Goal: Task Accomplishment & Management: Complete application form

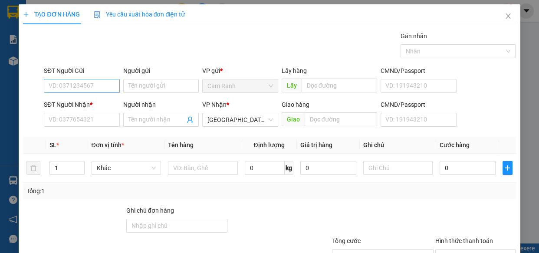
click at [70, 87] on input "SĐT Người Gửi" at bounding box center [82, 86] width 76 height 14
type input "0983950174"
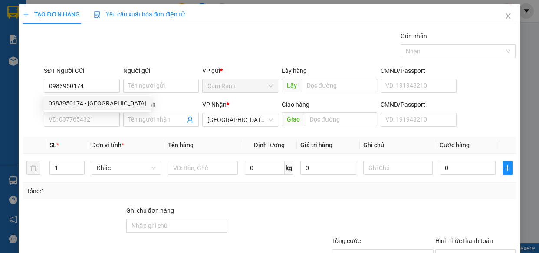
drag, startPoint x: 95, startPoint y: 103, endPoint x: 93, endPoint y: 111, distance: 8.9
click at [95, 104] on div "0983950174 - [GEOGRAPHIC_DATA]" at bounding box center [98, 104] width 98 height 10
type input "ĐỨC"
type input "0983950174"
click at [91, 116] on input "SĐT Người Nhận *" at bounding box center [82, 120] width 76 height 14
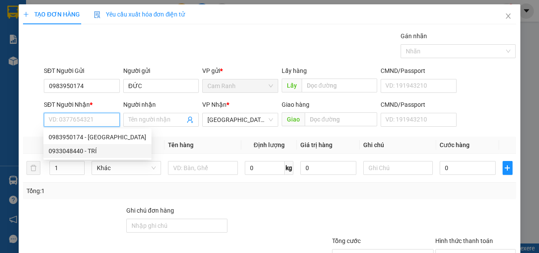
drag, startPoint x: 95, startPoint y: 150, endPoint x: 114, endPoint y: 152, distance: 19.6
click at [95, 151] on div "0933048440 - TRÍ" at bounding box center [98, 151] width 98 height 10
type input "0933048440"
type input "TRÍ"
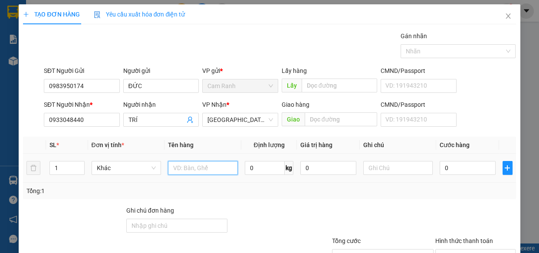
click at [186, 169] on input "text" at bounding box center [203, 168] width 70 height 14
type input "1 HỘP GIẤY"
click at [457, 172] on input "0" at bounding box center [468, 168] width 56 height 14
type input "3"
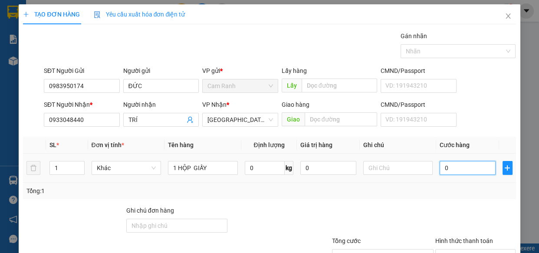
type input "3"
type input "30"
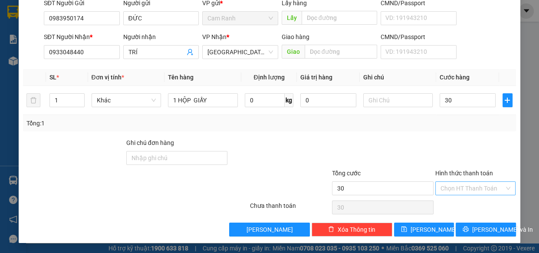
type input "30.000"
click at [471, 188] on input "Hình thức thanh toán" at bounding box center [473, 188] width 64 height 13
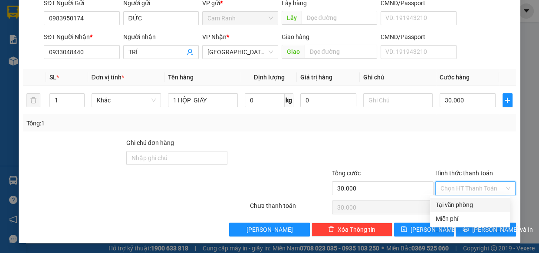
drag, startPoint x: 471, startPoint y: 205, endPoint x: 536, endPoint y: 209, distance: 65.3
click at [474, 205] on div "Tại văn phòng" at bounding box center [470, 205] width 69 height 10
type input "0"
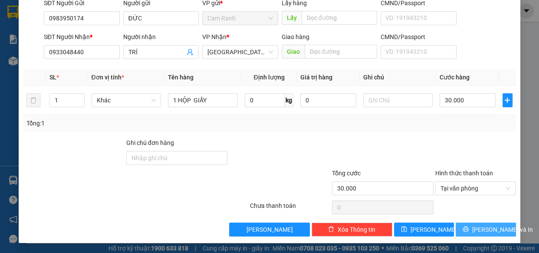
drag, startPoint x: 481, startPoint y: 226, endPoint x: 539, endPoint y: 187, distance: 69.8
click at [482, 226] on span "[PERSON_NAME] và In" at bounding box center [503, 230] width 61 height 10
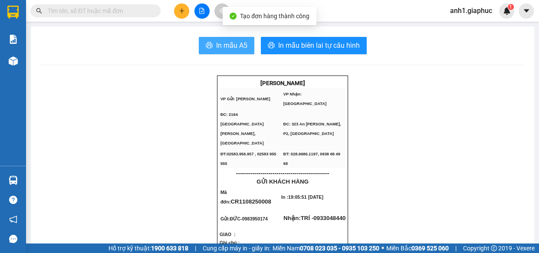
click at [230, 46] on span "In mẫu A5" at bounding box center [231, 45] width 31 height 11
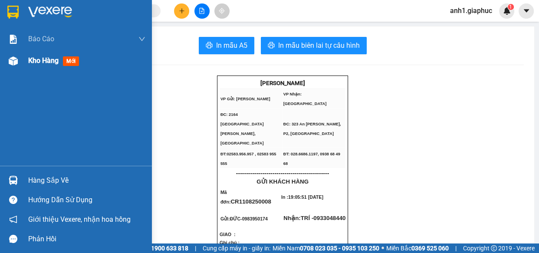
click at [40, 59] on span "Kho hàng" at bounding box center [43, 60] width 30 height 8
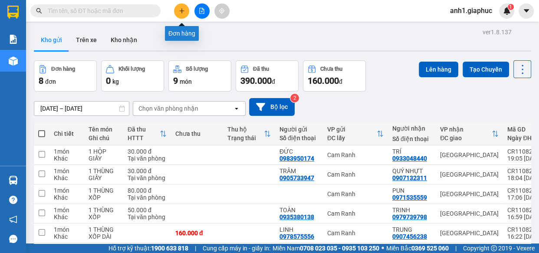
click at [180, 13] on icon "plus" at bounding box center [182, 11] width 6 height 6
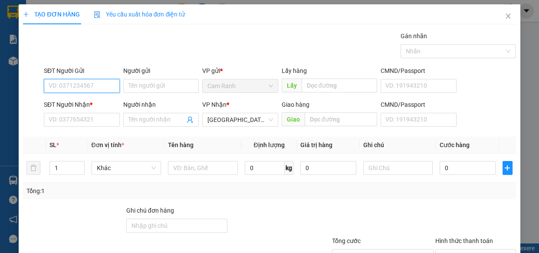
click at [72, 85] on input "SĐT Người Gửi" at bounding box center [82, 86] width 76 height 14
type input "0966597797"
click at [94, 103] on div "0966597797 - DŨNG" at bounding box center [81, 104] width 65 height 10
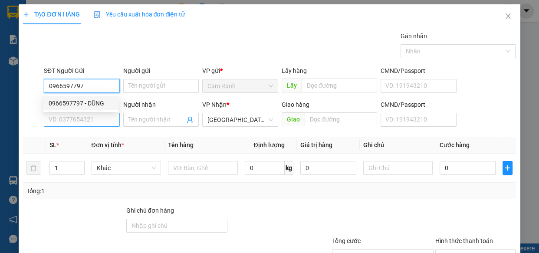
type input "DŨNG"
type input "0966597797"
click at [91, 123] on input "SĐT Người Nhận *" at bounding box center [82, 120] width 76 height 14
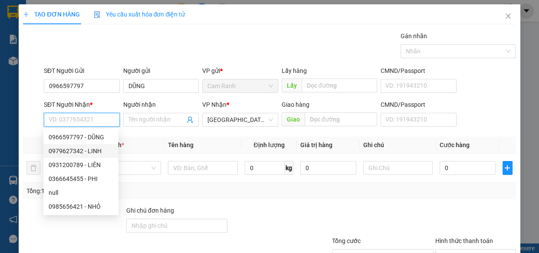
click at [84, 151] on div "0979627342 - LINH" at bounding box center [81, 151] width 65 height 10
type input "0979627342"
type input "LINH"
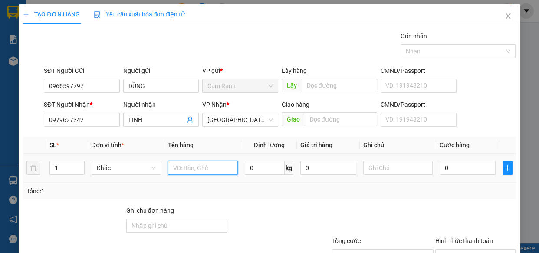
click at [176, 170] on input "text" at bounding box center [203, 168] width 70 height 14
type input "1 THÙNG XỐP"
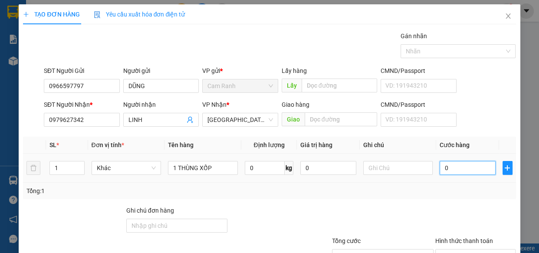
click at [454, 167] on input "0" at bounding box center [468, 168] width 56 height 14
type input "4"
type input "40"
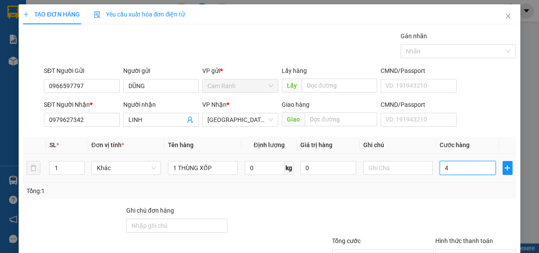
type input "40"
type input "40.000"
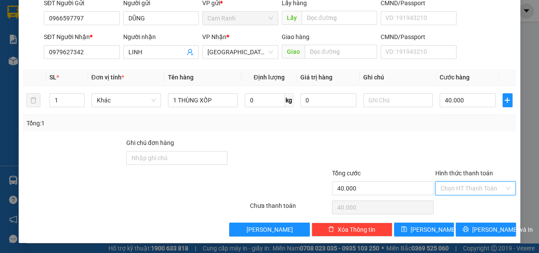
click at [465, 188] on input "Hình thức thanh toán" at bounding box center [473, 188] width 64 height 13
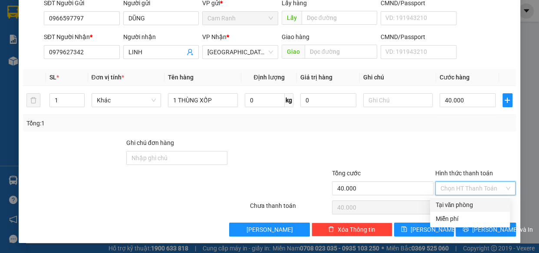
click at [457, 204] on div "Tại văn phòng" at bounding box center [470, 205] width 69 height 10
type input "0"
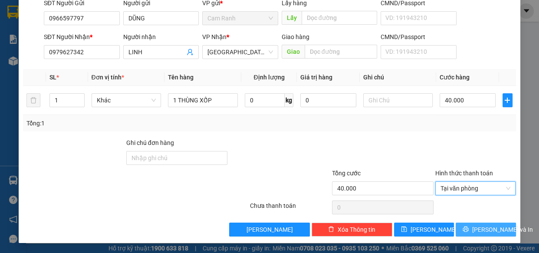
click at [467, 229] on icon "printer" at bounding box center [466, 229] width 6 height 6
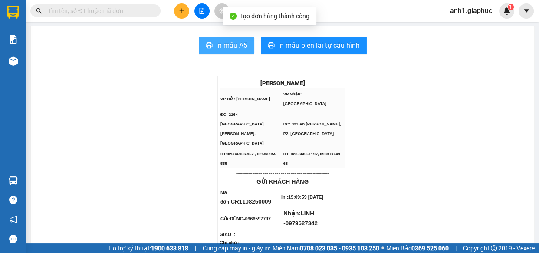
click at [231, 44] on span "In mẫu A5" at bounding box center [231, 45] width 31 height 11
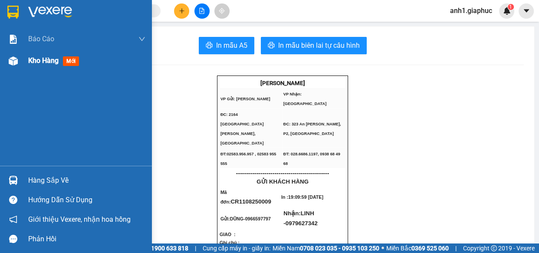
click at [34, 60] on span "Kho hàng" at bounding box center [43, 60] width 30 height 8
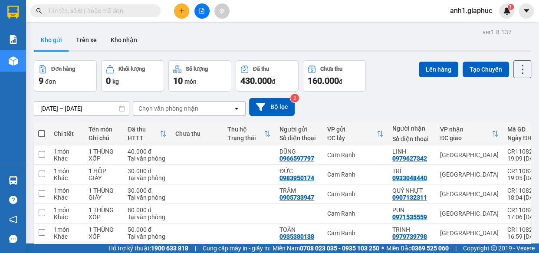
click at [182, 8] on icon "plus" at bounding box center [182, 11] width 6 height 6
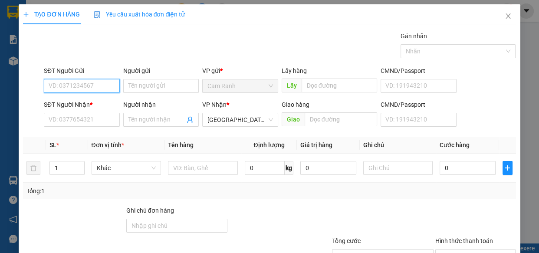
click at [65, 86] on input "SĐT Người Gửi" at bounding box center [82, 86] width 76 height 14
type input "0344184566"
click at [83, 104] on div "0344184566 - CHÚ LÀM" at bounding box center [81, 104] width 65 height 10
type input "CHÚ LÀM"
type input "0344184566"
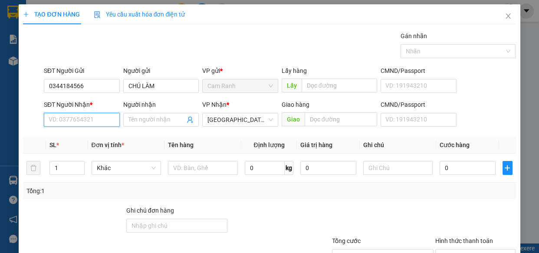
click at [87, 122] on input "SĐT Người Nhận *" at bounding box center [82, 120] width 76 height 14
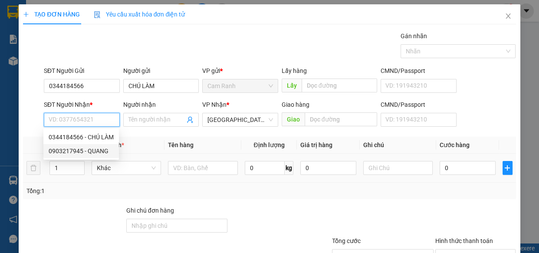
drag, startPoint x: 88, startPoint y: 152, endPoint x: 114, endPoint y: 156, distance: 25.9
click at [88, 152] on div "0903217945 - QUANG" at bounding box center [81, 151] width 65 height 10
type input "0903217945"
type input "QUANG"
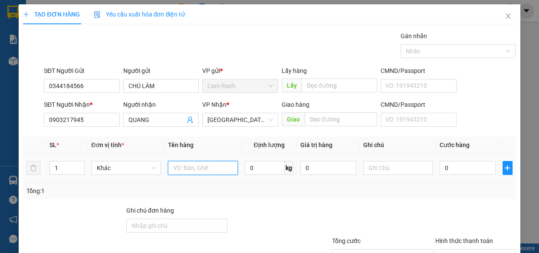
click at [201, 171] on input "text" at bounding box center [203, 168] width 70 height 14
type input "1 THÙNG XỐP"
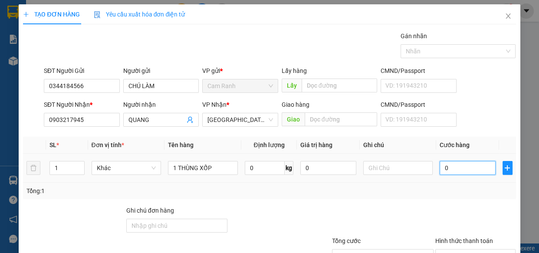
click at [450, 169] on input "0" at bounding box center [468, 168] width 56 height 14
type input "5"
type input "50"
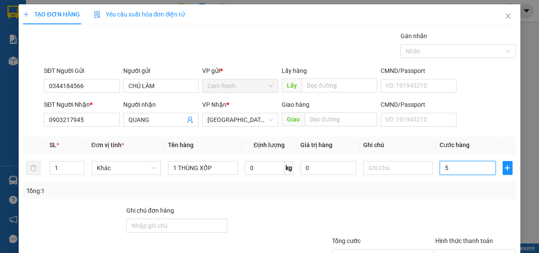
type input "50"
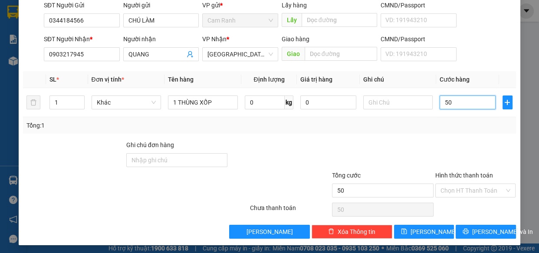
scroll to position [68, 0]
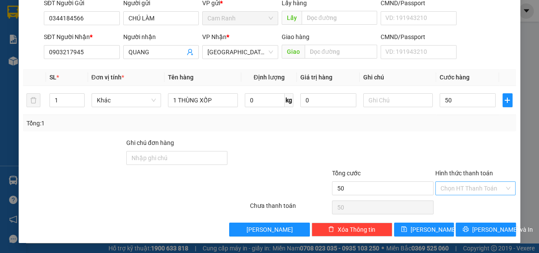
type input "50.000"
click at [471, 192] on input "Hình thức thanh toán" at bounding box center [473, 188] width 64 height 13
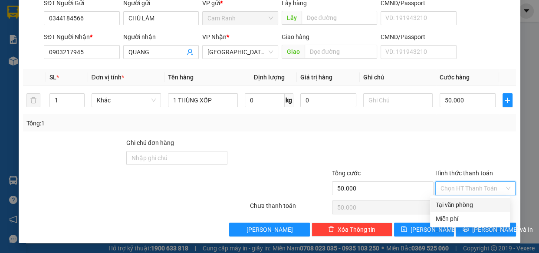
click at [457, 206] on div "Tại văn phòng" at bounding box center [470, 205] width 69 height 10
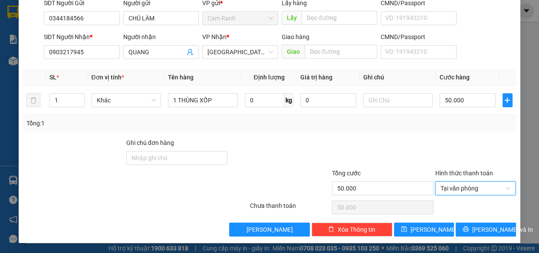
type input "0"
drag, startPoint x: 468, startPoint y: 230, endPoint x: 368, endPoint y: 163, distance: 120.6
click at [468, 230] on icon "printer" at bounding box center [466, 230] width 6 height 6
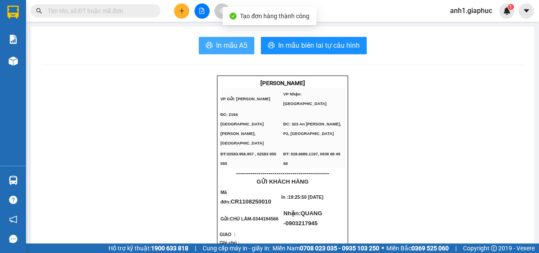
click at [230, 44] on span "In mẫu A5" at bounding box center [231, 45] width 31 height 11
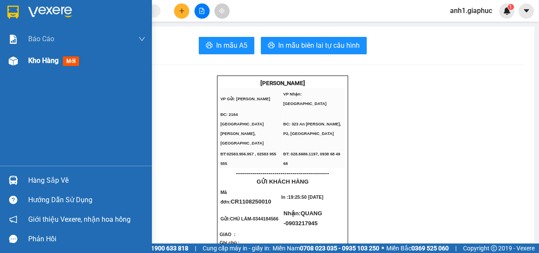
click at [35, 61] on span "Kho hàng" at bounding box center [43, 60] width 30 height 8
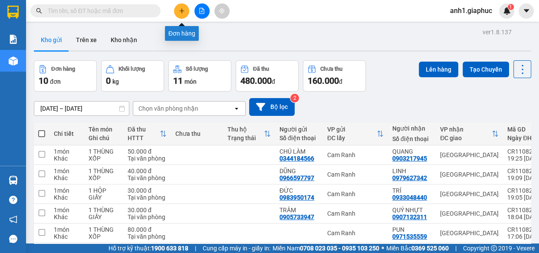
click at [186, 10] on button at bounding box center [181, 10] width 15 height 15
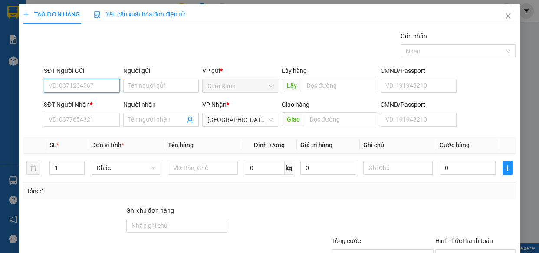
click at [70, 85] on input "SĐT Người Gửi" at bounding box center [82, 86] width 76 height 14
click at [92, 103] on div "0793650885 - HUỆ" at bounding box center [81, 104] width 65 height 10
type input "0793650885"
type input "HUỆ"
type input "0793650885"
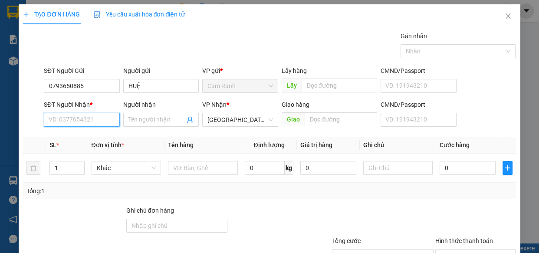
click at [93, 119] on input "SĐT Người Nhận *" at bounding box center [82, 120] width 76 height 14
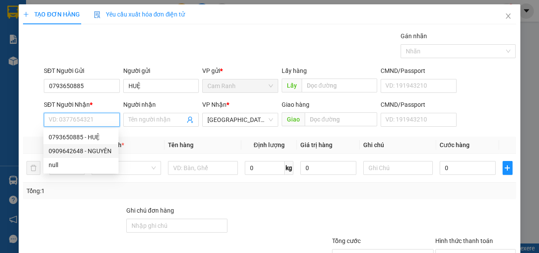
click at [99, 150] on div "0909642648 - NGUYÊN" at bounding box center [81, 151] width 65 height 10
type input "0909642648"
type input "NGUYÊN"
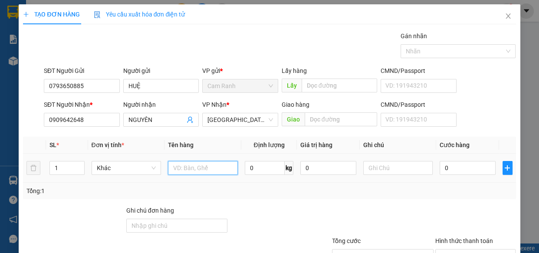
click at [201, 166] on input "text" at bounding box center [203, 168] width 70 height 14
type input "1 THÙNG XỐP"
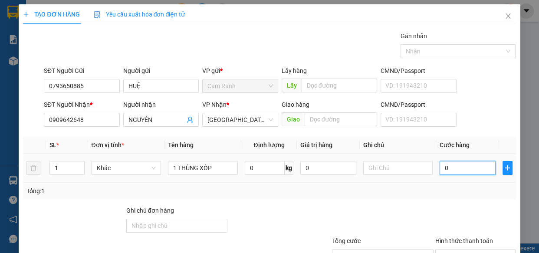
click at [453, 171] on input "0" at bounding box center [468, 168] width 56 height 14
type input "4"
type input "40"
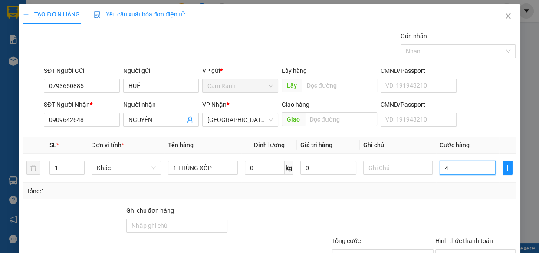
type input "40"
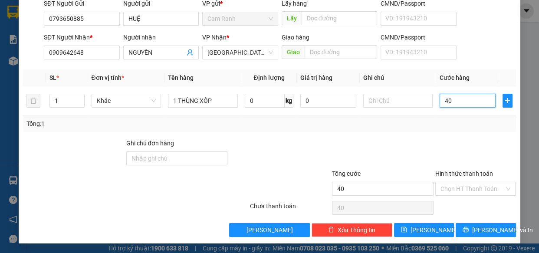
scroll to position [68, 0]
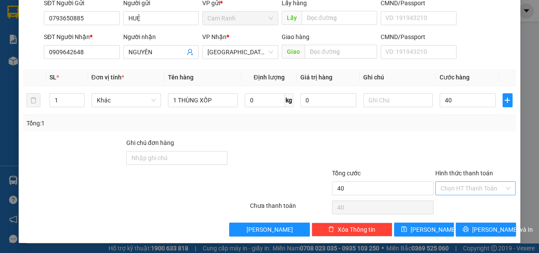
type input "40.000"
click at [468, 186] on input "Hình thức thanh toán" at bounding box center [473, 188] width 64 height 13
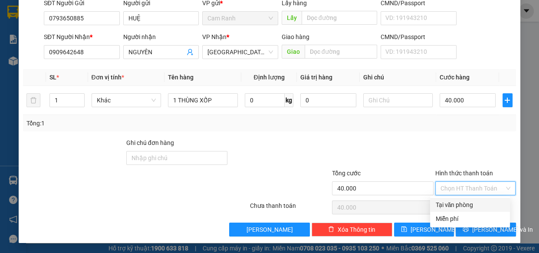
click at [464, 205] on div "Tại văn phòng" at bounding box center [470, 205] width 69 height 10
type input "0"
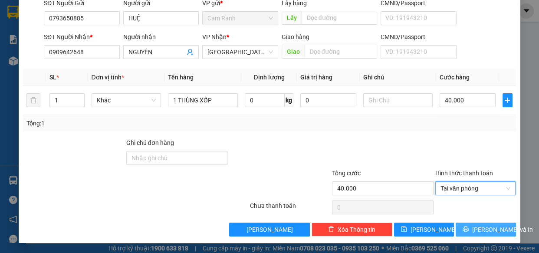
click at [479, 230] on span "[PERSON_NAME] và In" at bounding box center [503, 230] width 61 height 10
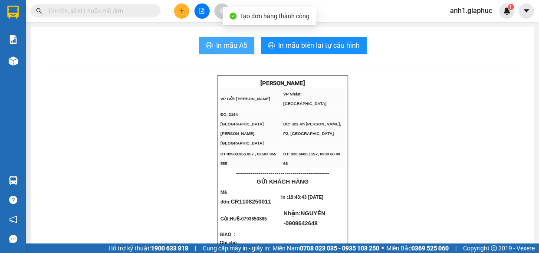
click at [227, 42] on span "In mẫu A5" at bounding box center [231, 45] width 31 height 11
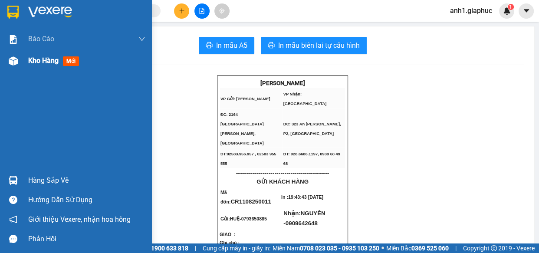
click at [40, 61] on span "Kho hàng" at bounding box center [43, 60] width 30 height 8
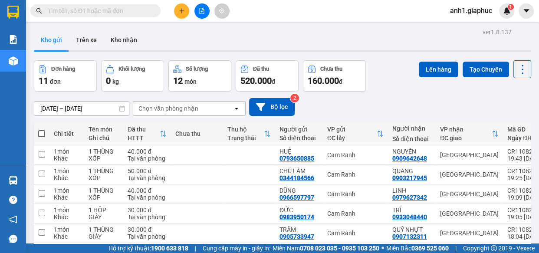
click at [182, 10] on icon "plus" at bounding box center [182, 11] width 6 height 6
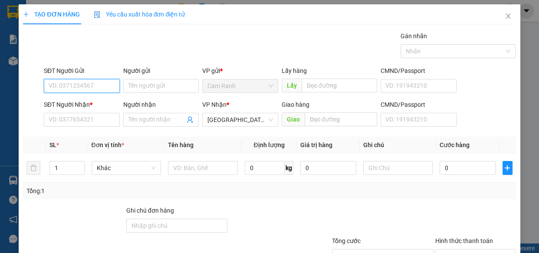
click at [85, 86] on input "SĐT Người Gửi" at bounding box center [82, 86] width 76 height 14
click at [77, 88] on input "SĐT Người Gửi" at bounding box center [82, 86] width 76 height 14
click at [65, 113] on input "SĐT Người Nhận *" at bounding box center [82, 120] width 76 height 14
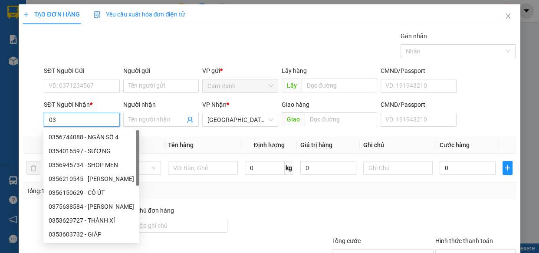
type input "0"
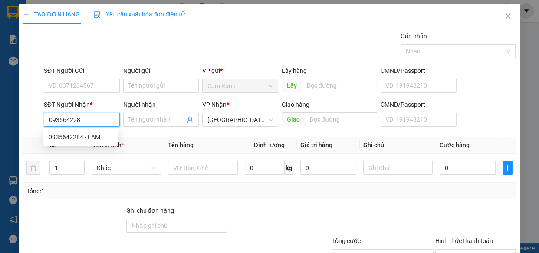
type input "0935642284"
click at [93, 137] on div "0935642284 - LAM" at bounding box center [81, 137] width 65 height 10
type input "LAM"
type input "0935642284"
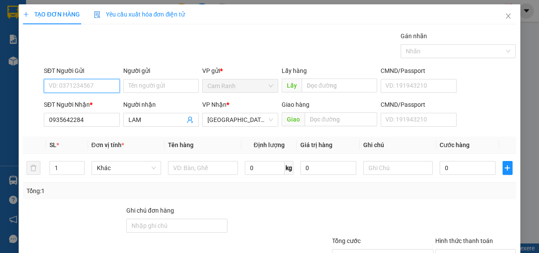
click at [85, 89] on input "SĐT Người Gửi" at bounding box center [82, 86] width 76 height 14
click at [93, 103] on div "0914103175 - CHÚ CHO" at bounding box center [81, 104] width 65 height 10
type input "0914103175"
type input "CHÚ CHO"
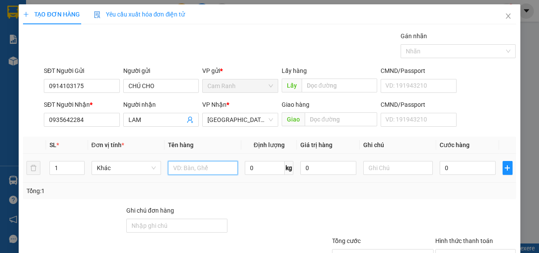
click at [198, 170] on input "text" at bounding box center [203, 168] width 70 height 14
type input "1 THÙNG XỐP ( GTN ANH BIẾU GIAO 70K )"
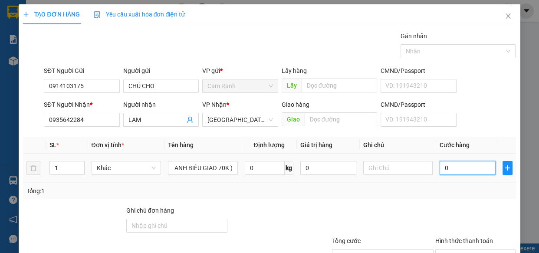
scroll to position [0, 0]
click at [440, 167] on input "0" at bounding box center [468, 168] width 56 height 14
type input "6"
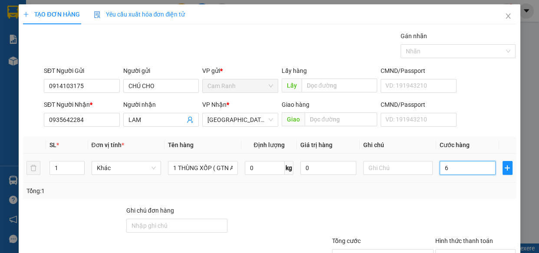
type input "60"
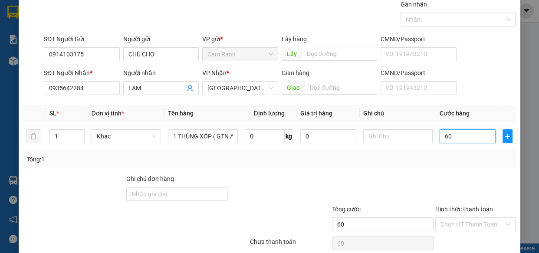
scroll to position [68, 0]
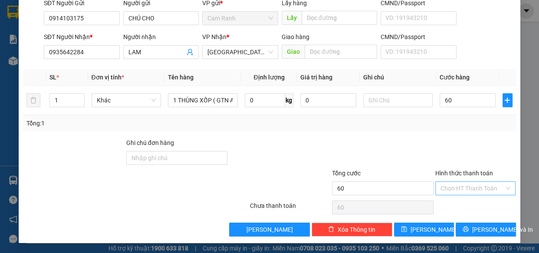
type input "60.000"
drag, startPoint x: 465, startPoint y: 183, endPoint x: 475, endPoint y: 195, distance: 15.7
click at [466, 183] on input "Hình thức thanh toán" at bounding box center [473, 188] width 64 height 13
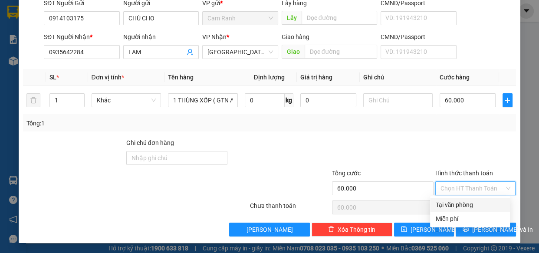
click at [473, 205] on div "Tại văn phòng" at bounding box center [470, 205] width 69 height 10
type input "0"
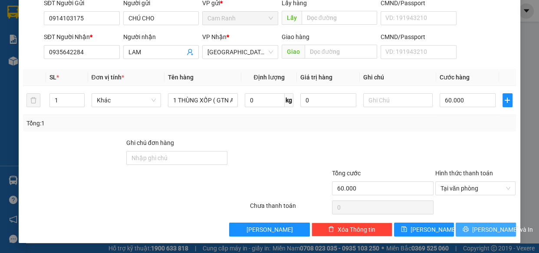
click at [475, 227] on span "[PERSON_NAME] và In" at bounding box center [503, 230] width 61 height 10
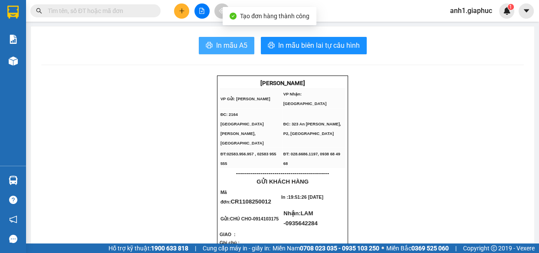
click at [225, 44] on span "In mẫu A5" at bounding box center [231, 45] width 31 height 11
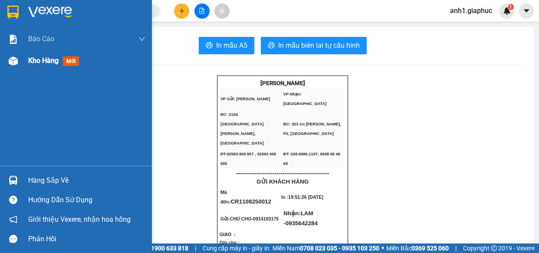
click at [47, 59] on span "Kho hàng" at bounding box center [43, 60] width 30 height 8
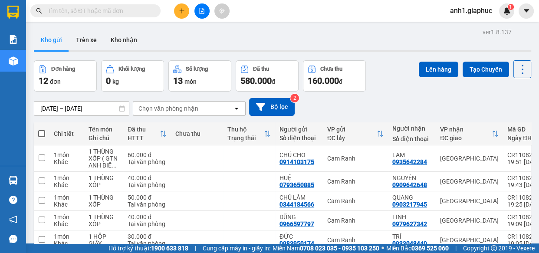
click at [81, 8] on input "text" at bounding box center [99, 11] width 103 height 10
click at [182, 13] on icon "plus" at bounding box center [182, 10] width 0 height 5
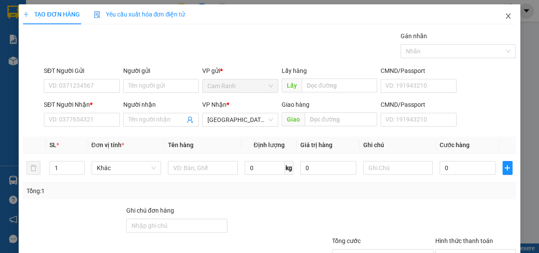
click at [505, 14] on icon "close" at bounding box center [508, 16] width 7 height 7
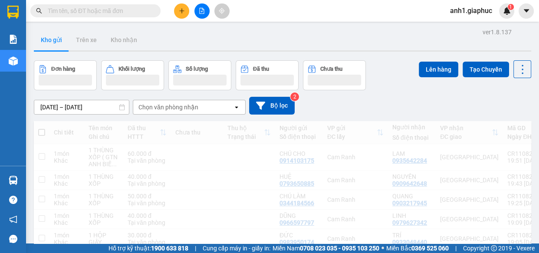
click at [96, 13] on input "text" at bounding box center [99, 11] width 103 height 10
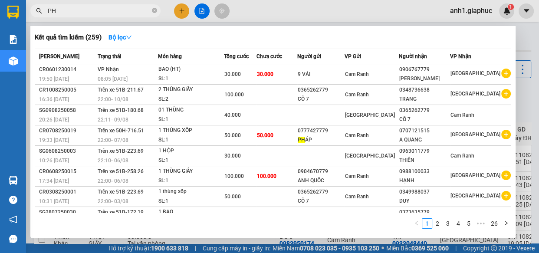
type input "PHÚ"
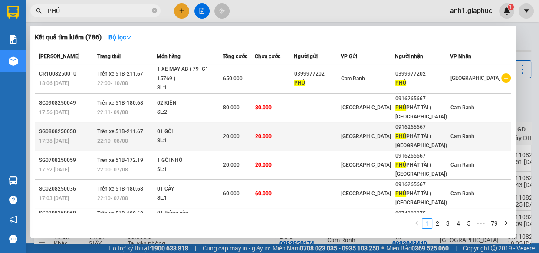
scroll to position [122, 0]
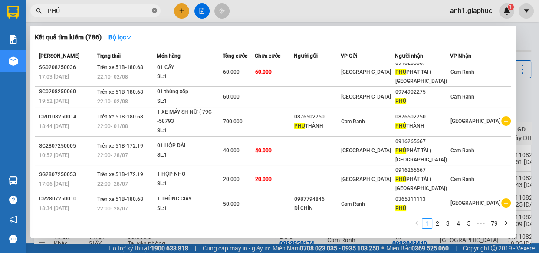
click at [154, 9] on icon "close-circle" at bounding box center [154, 10] width 5 height 5
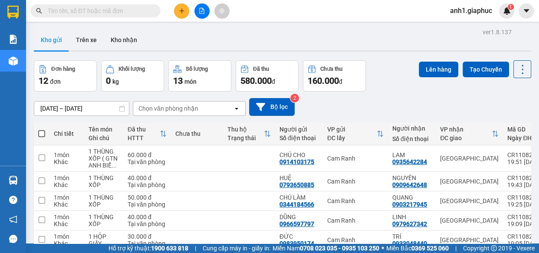
click at [81, 10] on input "text" at bounding box center [99, 11] width 103 height 10
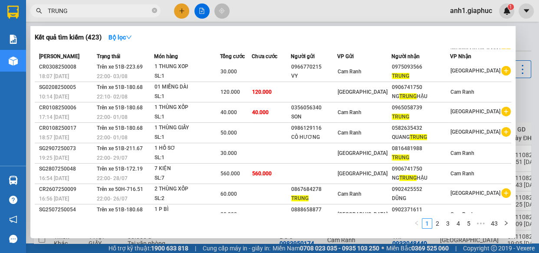
scroll to position [0, 0]
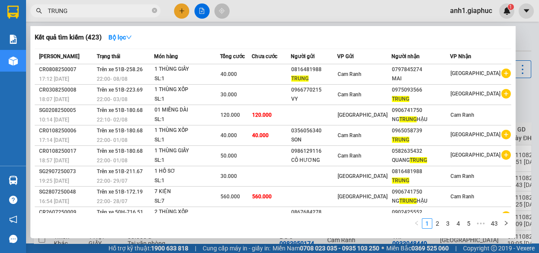
type input "TRUNG"
click at [185, 10] on div at bounding box center [269, 126] width 539 height 253
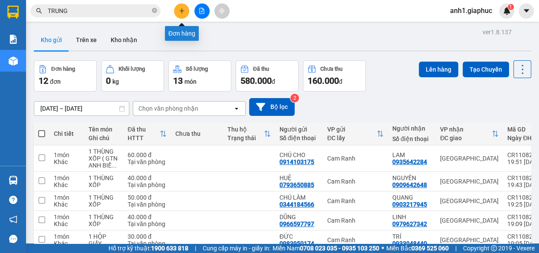
click at [183, 11] on icon "plus" at bounding box center [182, 11] width 6 height 6
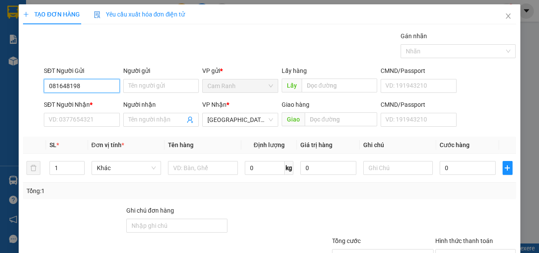
type input "0816481988"
drag, startPoint x: 80, startPoint y: 99, endPoint x: 81, endPoint y: 109, distance: 9.6
click at [80, 100] on div "0816481988 - TRUNG" at bounding box center [81, 104] width 65 height 10
type input "TRUNG"
type input "0816481988"
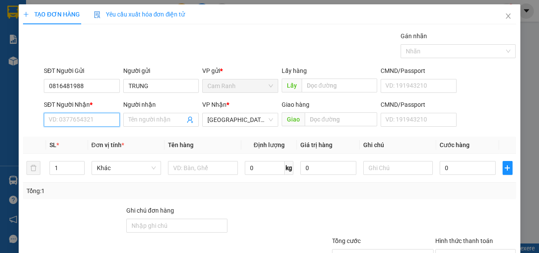
click at [80, 121] on input "SĐT Người Nhận *" at bounding box center [82, 120] width 76 height 14
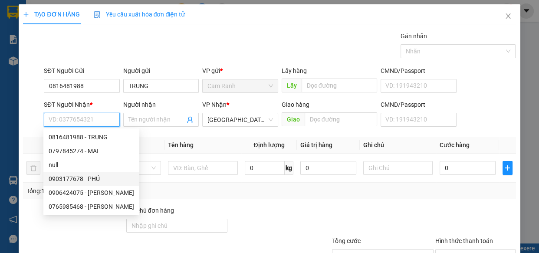
click at [94, 179] on div "0903177678 - PHÚ" at bounding box center [92, 179] width 86 height 10
type input "0903177678"
type input "PHÚ"
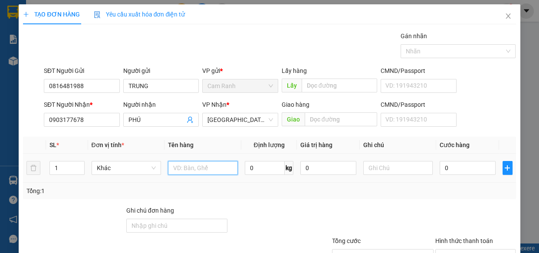
click at [195, 168] on input "text" at bounding box center [203, 168] width 70 height 14
type input "1 THÙNG GIẤY ( GTN ))"
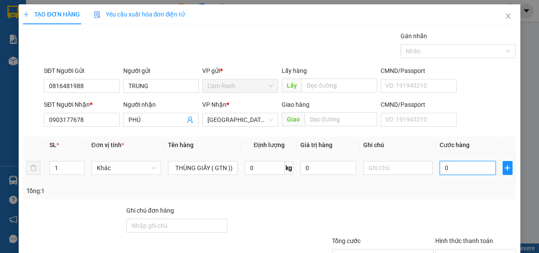
click at [451, 169] on input "0" at bounding box center [468, 168] width 56 height 14
type input "3"
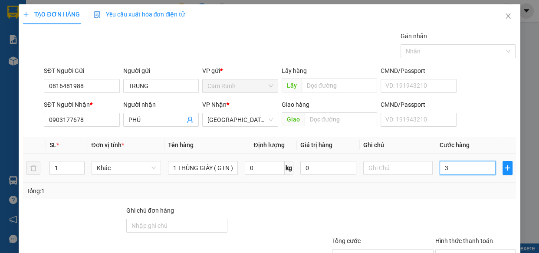
type input "30"
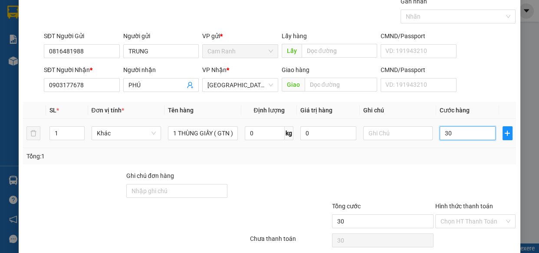
scroll to position [68, 0]
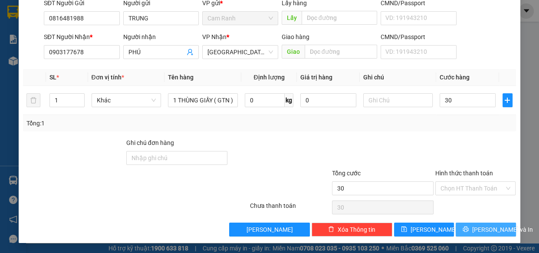
type input "30.000"
click at [469, 228] on icon "printer" at bounding box center [466, 230] width 6 height 6
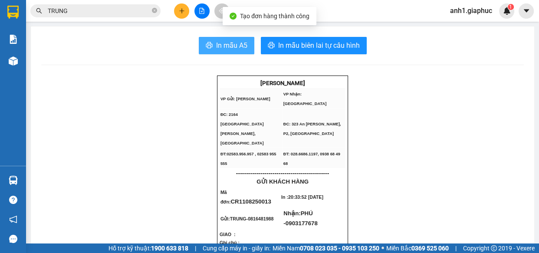
click at [230, 49] on span "In mẫu A5" at bounding box center [231, 45] width 31 height 11
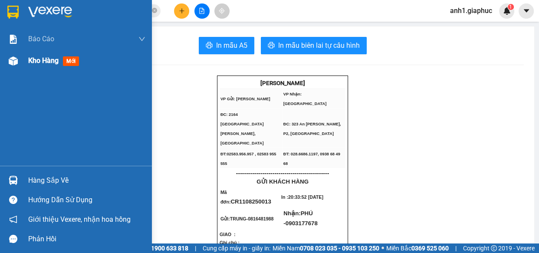
click at [37, 60] on span "Kho hàng" at bounding box center [43, 60] width 30 height 8
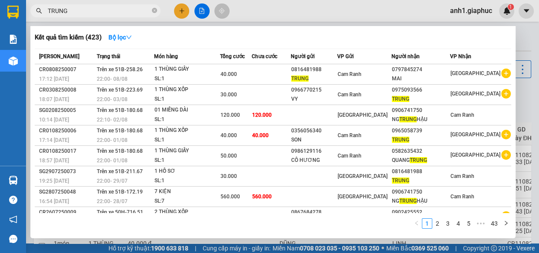
drag, startPoint x: 153, startPoint y: 11, endPoint x: 105, endPoint y: 10, distance: 48.2
click at [152, 12] on icon "close-circle" at bounding box center [154, 10] width 5 height 5
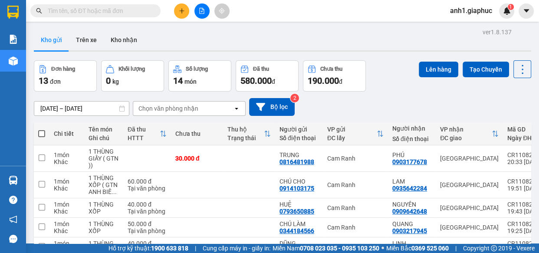
click at [41, 134] on span at bounding box center [41, 133] width 7 height 7
click at [42, 129] on input "checkbox" at bounding box center [42, 129] width 0 height 0
checkbox input "true"
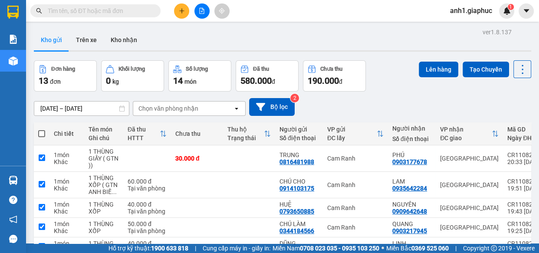
checkbox input "true"
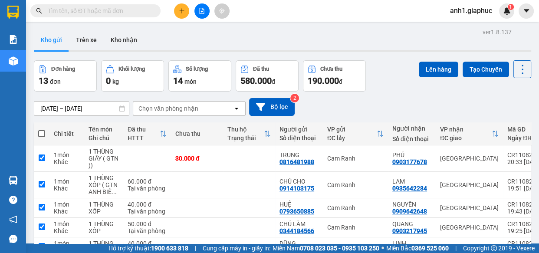
checkbox input "true"
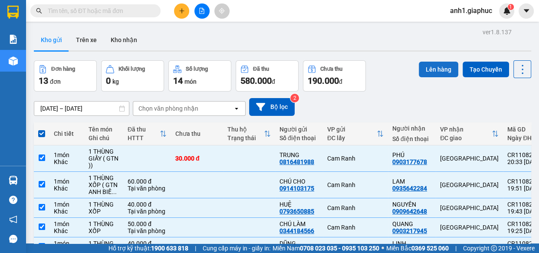
click at [430, 70] on button "Lên hàng" at bounding box center [439, 70] width 40 height 16
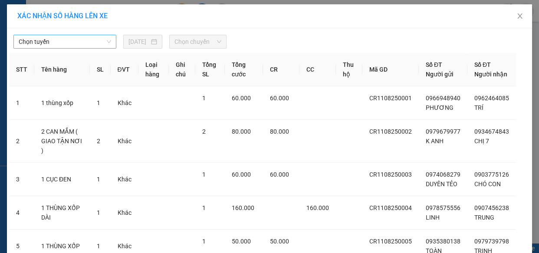
click at [72, 46] on span "Chọn tuyến" at bounding box center [65, 41] width 93 height 13
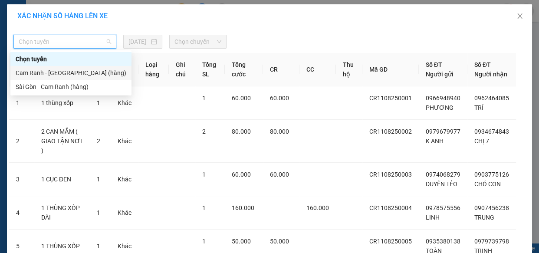
click at [46, 75] on div "Cam Ranh - [GEOGRAPHIC_DATA] (hàng)" at bounding box center [71, 73] width 111 height 10
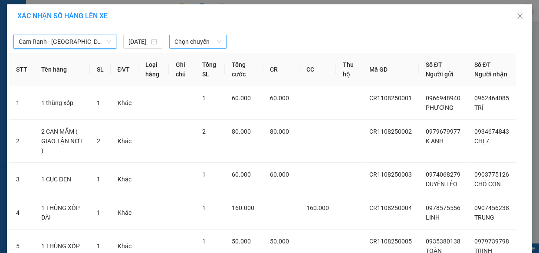
click at [189, 40] on span "Chọn chuyến" at bounding box center [198, 41] width 47 height 13
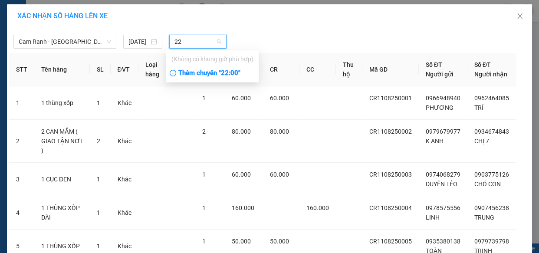
type input "22"
click at [228, 75] on div "Thêm chuyến " 22:00 "" at bounding box center [212, 73] width 93 height 15
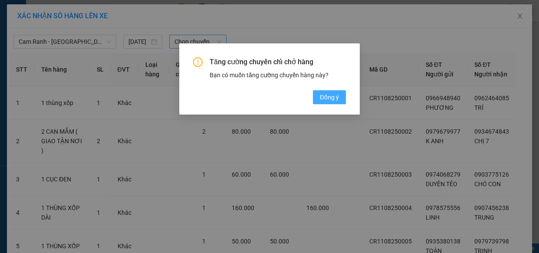
click at [323, 99] on span "Đồng ý" at bounding box center [329, 98] width 19 height 10
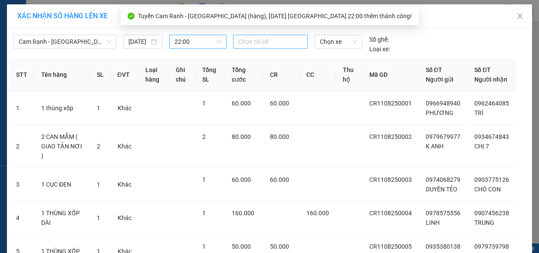
click at [255, 44] on div at bounding box center [270, 41] width 70 height 10
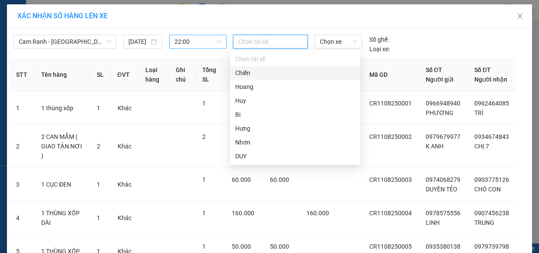
click at [252, 76] on div "Chiến" at bounding box center [295, 73] width 120 height 10
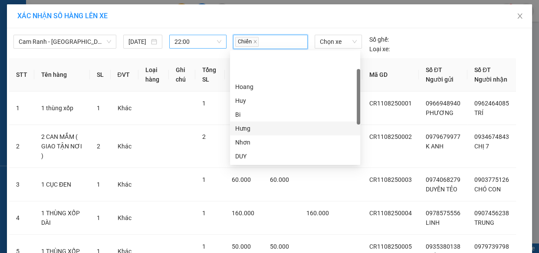
scroll to position [79, 0]
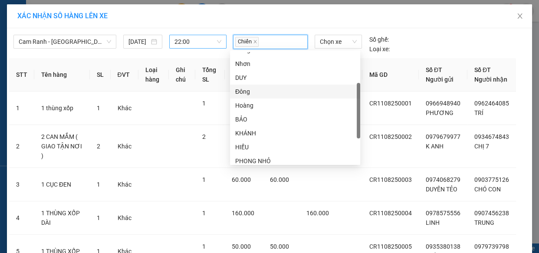
click at [248, 93] on div "Đông" at bounding box center [295, 92] width 120 height 10
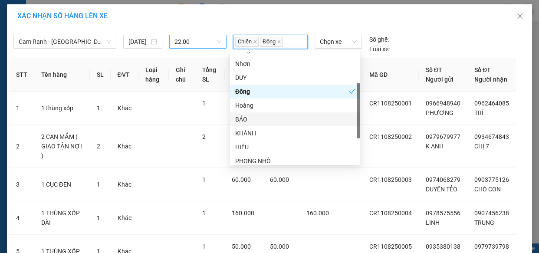
click at [247, 122] on div "BẢO" at bounding box center [295, 120] width 120 height 10
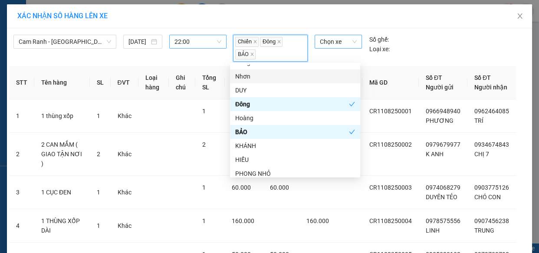
click at [344, 39] on span "Chọn xe" at bounding box center [338, 41] width 37 height 13
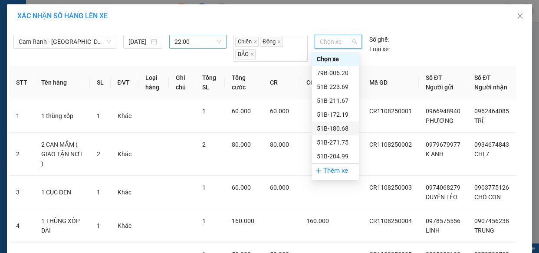
scroll to position [97, 0]
click at [334, 136] on div "50H-716.51" at bounding box center [335, 143] width 47 height 14
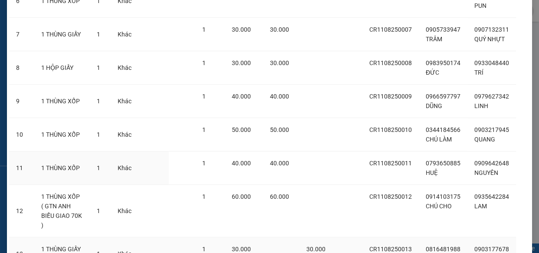
scroll to position [362, 0]
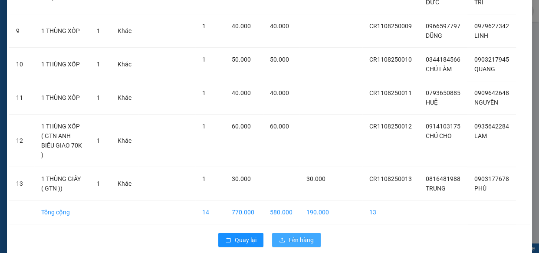
click at [302, 235] on span "Lên hàng" at bounding box center [301, 240] width 25 height 10
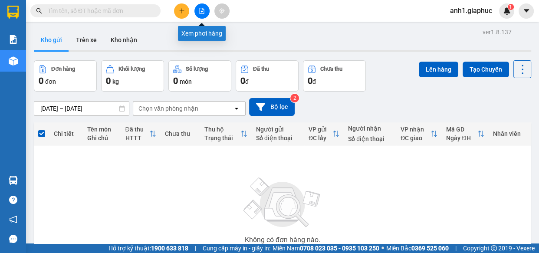
click at [201, 10] on icon "file-add" at bounding box center [202, 11] width 6 height 6
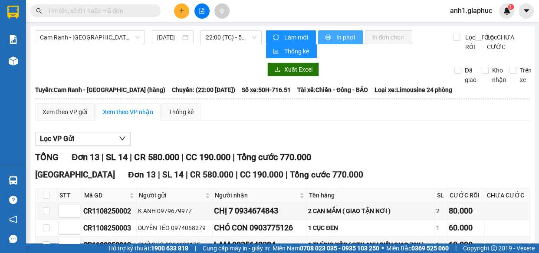
click at [339, 38] on span "In phơi" at bounding box center [346, 38] width 20 height 10
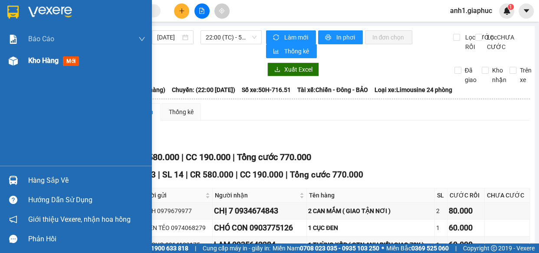
click at [32, 64] on span "Kho hàng" at bounding box center [43, 60] width 30 height 8
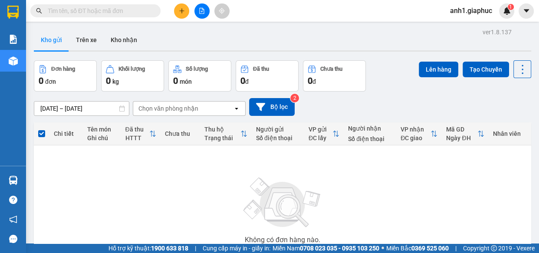
click at [179, 13] on icon "plus" at bounding box center [182, 11] width 6 height 6
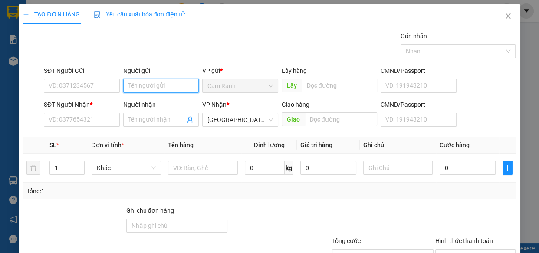
click at [142, 84] on input "Người gửi" at bounding box center [161, 86] width 76 height 14
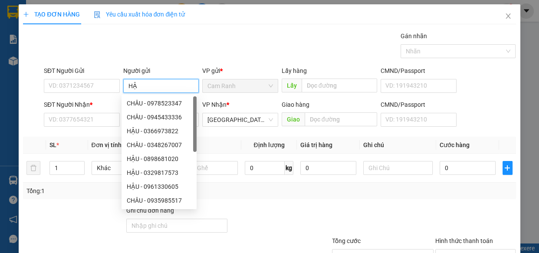
type input "HẬU"
drag, startPoint x: 163, startPoint y: 146, endPoint x: 167, endPoint y: 152, distance: 6.6
click at [164, 146] on div "HẬU - 0961330605" at bounding box center [159, 145] width 65 height 10
type input "0961330605"
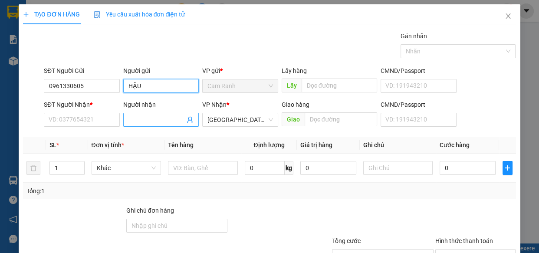
type input "HẬU"
click at [139, 119] on input "Người nhận" at bounding box center [157, 120] width 57 height 10
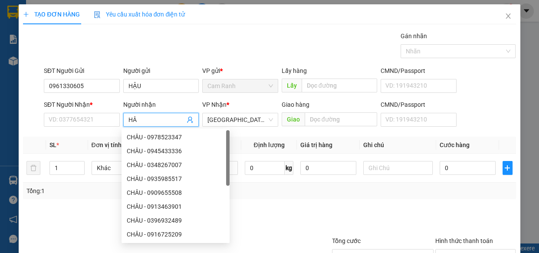
type input "H"
type input "HẬU"
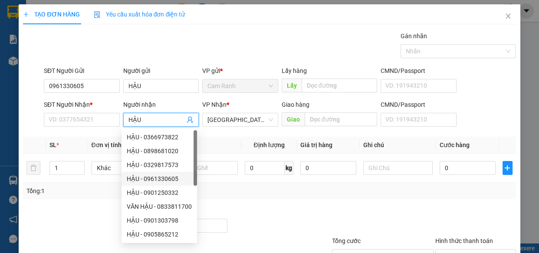
click at [152, 179] on div "HẬU - 0961330605" at bounding box center [159, 179] width 65 height 10
type input "0961330605"
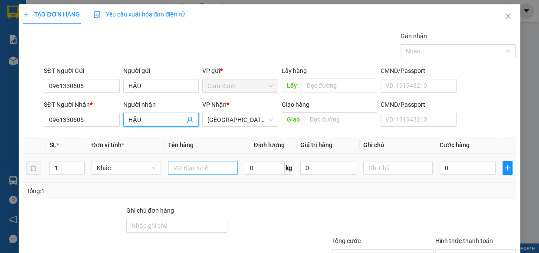
type input "HẬU"
click at [203, 165] on input "text" at bounding box center [203, 168] width 70 height 14
type input "1 HỘP GIẤY"
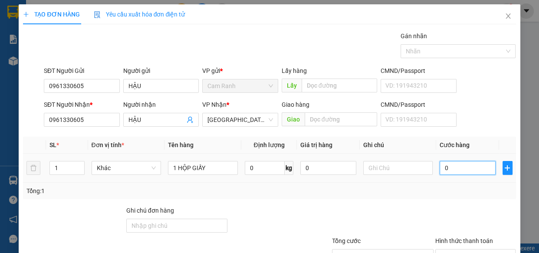
click at [447, 171] on input "0" at bounding box center [468, 168] width 56 height 14
type input "2"
type input "20"
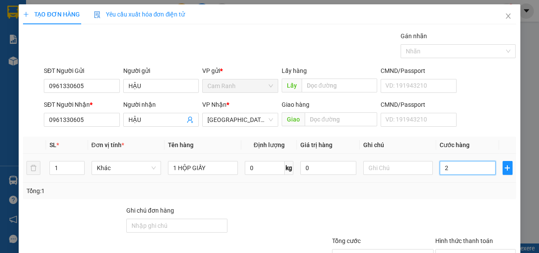
type input "20"
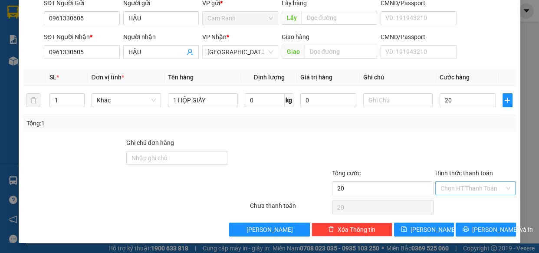
type input "20.000"
click at [467, 185] on input "Hình thức thanh toán" at bounding box center [473, 188] width 64 height 13
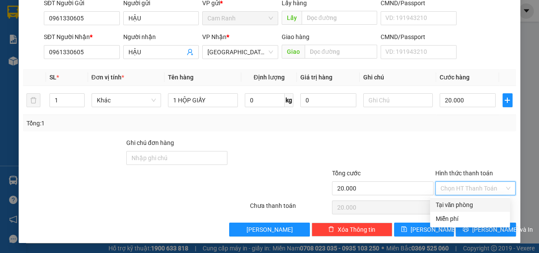
click at [465, 204] on div "Tại văn phòng" at bounding box center [470, 205] width 69 height 10
type input "0"
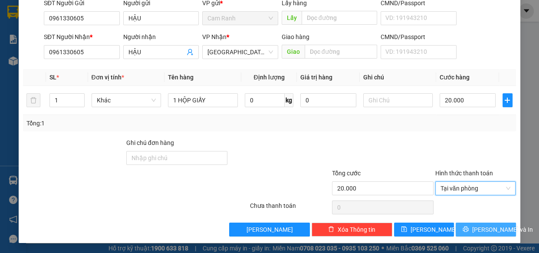
click at [474, 230] on span "[PERSON_NAME] và In" at bounding box center [503, 230] width 61 height 10
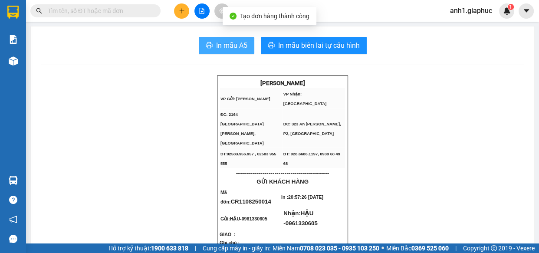
click at [226, 43] on span "In mẫu A5" at bounding box center [231, 45] width 31 height 11
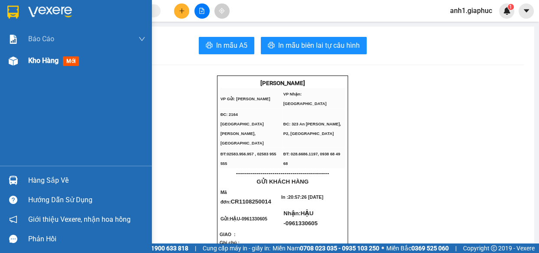
click at [34, 63] on span "Kho hàng" at bounding box center [43, 60] width 30 height 8
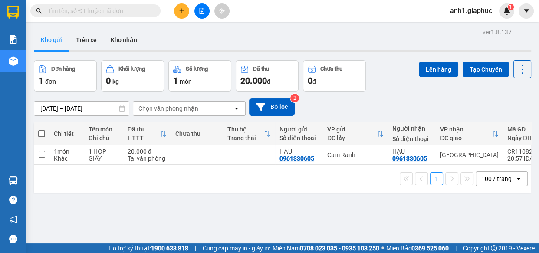
click at [42, 131] on span at bounding box center [41, 133] width 7 height 7
click at [42, 129] on input "checkbox" at bounding box center [42, 129] width 0 height 0
checkbox input "true"
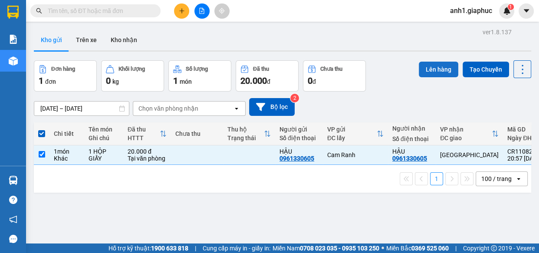
click at [426, 66] on button "Lên hàng" at bounding box center [439, 70] width 40 height 16
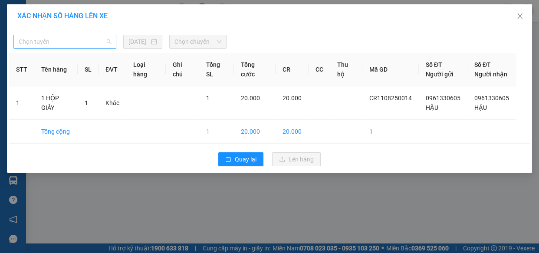
click at [91, 40] on span "Chọn tuyến" at bounding box center [65, 41] width 93 height 13
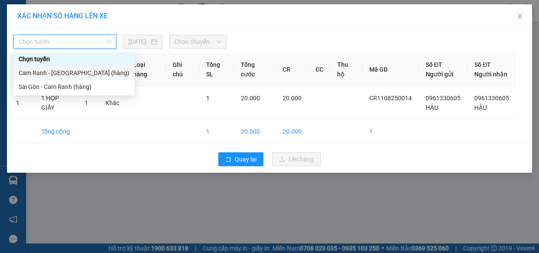
click at [68, 72] on div "Cam Ranh - [GEOGRAPHIC_DATA] (hàng)" at bounding box center [74, 73] width 111 height 10
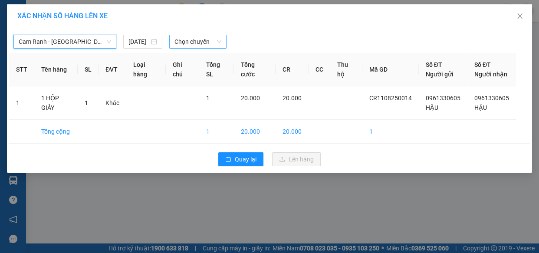
click at [207, 41] on span "Chọn chuyến" at bounding box center [198, 41] width 47 height 13
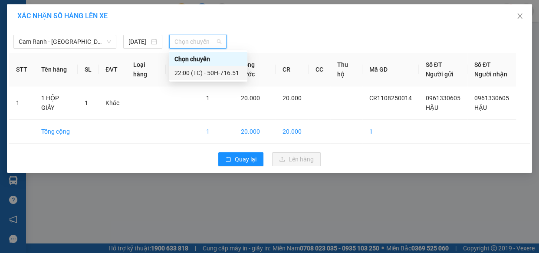
click at [195, 73] on div "22:00 (TC) - 50H-716.51" at bounding box center [209, 73] width 68 height 10
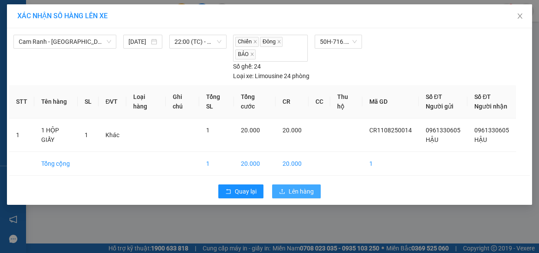
click at [301, 191] on span "Lên hàng" at bounding box center [301, 192] width 25 height 10
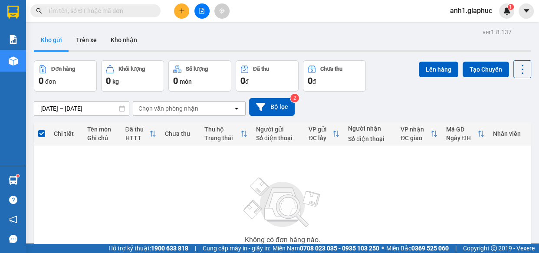
click at [470, 10] on span "anh1.giaphuc" at bounding box center [471, 10] width 56 height 11
click at [385, 33] on div "Kho gửi Trên xe Kho nhận" at bounding box center [283, 41] width 498 height 23
click at [202, 9] on icon "file-add" at bounding box center [202, 11] width 6 height 6
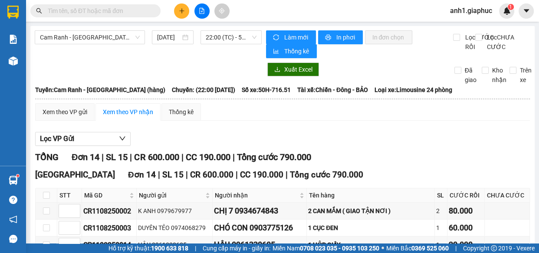
click at [471, 12] on span "anh1.giaphuc" at bounding box center [471, 10] width 56 height 11
click at [462, 27] on span "Đăng xuất" at bounding box center [475, 27] width 37 height 10
